Goal: Task Accomplishment & Management: Manage account settings

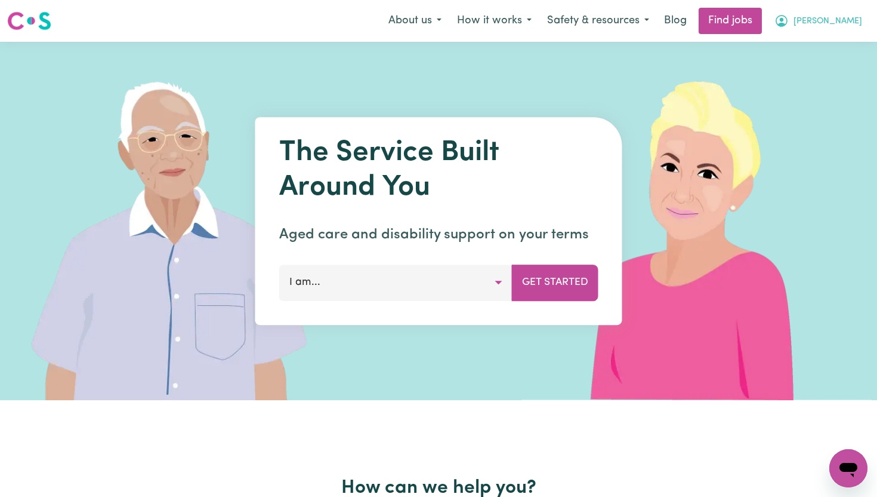
click at [811, 23] on button "[PERSON_NAME]" at bounding box center [818, 20] width 103 height 25
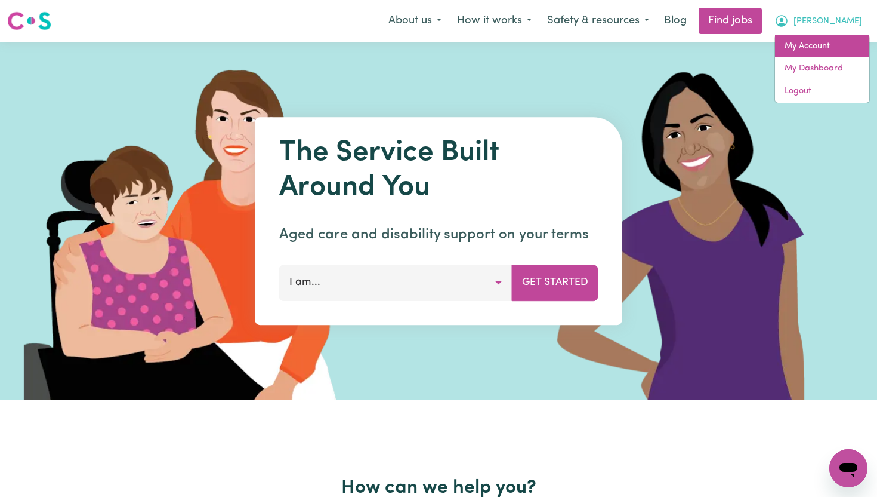
click at [806, 42] on link "My Account" at bounding box center [822, 46] width 94 height 23
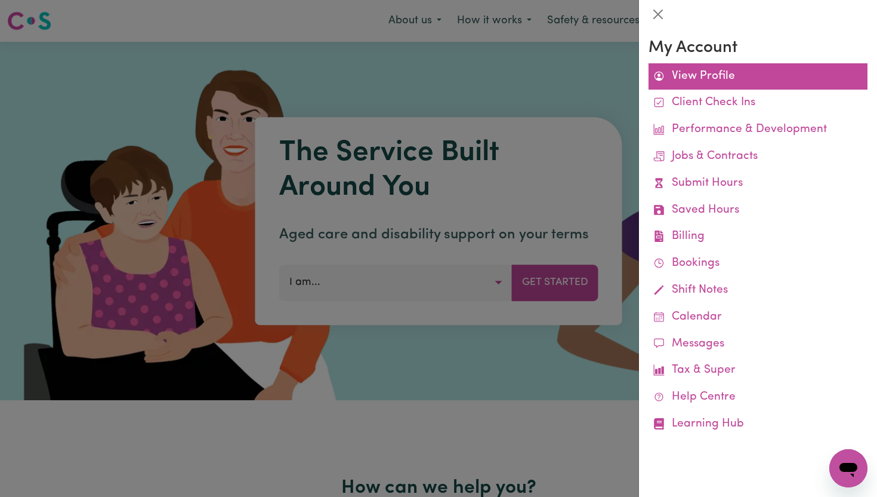
click at [731, 69] on link "View Profile" at bounding box center [758, 76] width 219 height 27
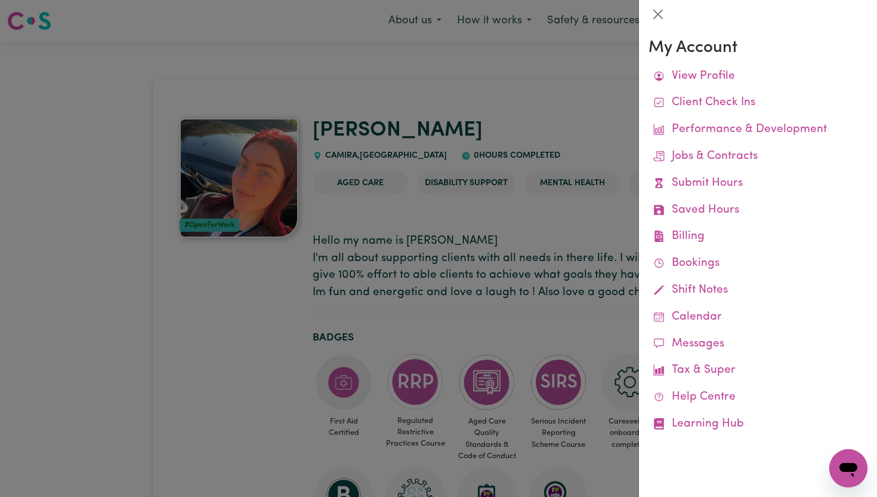
click at [522, 239] on div at bounding box center [438, 248] width 877 height 497
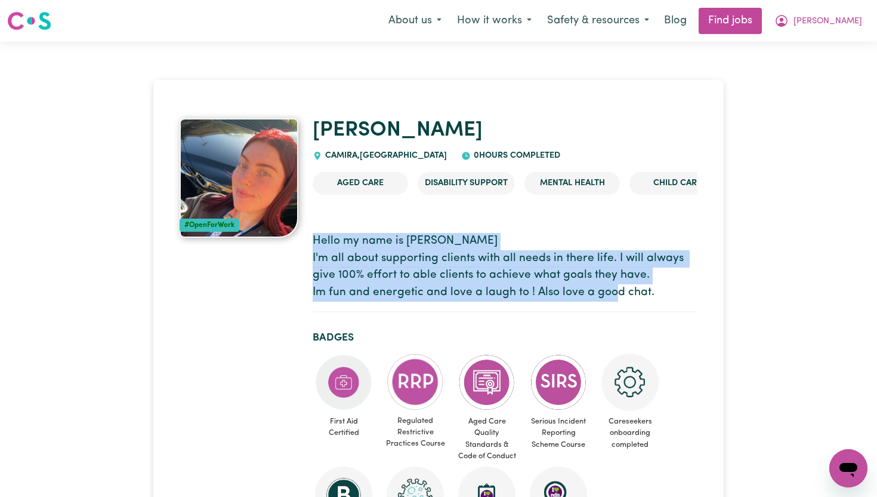
drag, startPoint x: 313, startPoint y: 244, endPoint x: 674, endPoint y: 292, distance: 363.6
click at [674, 292] on p "Hello my name is [PERSON_NAME] I'm all about supporting clients with all needs …" at bounding box center [505, 267] width 385 height 69
copy p "Hello my name is [PERSON_NAME] I'm all about supporting clients with all needs …"
